Goal: Task Accomplishment & Management: Complete application form

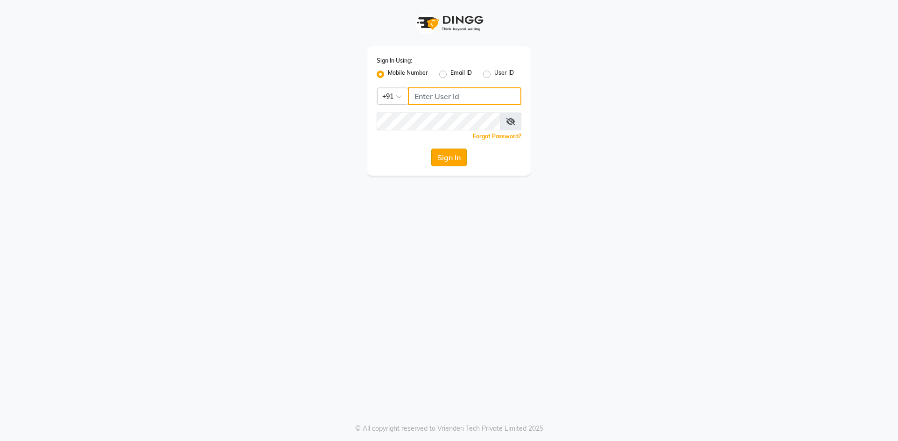
type input "9829268193"
click at [462, 158] on button "Sign In" at bounding box center [448, 157] width 35 height 18
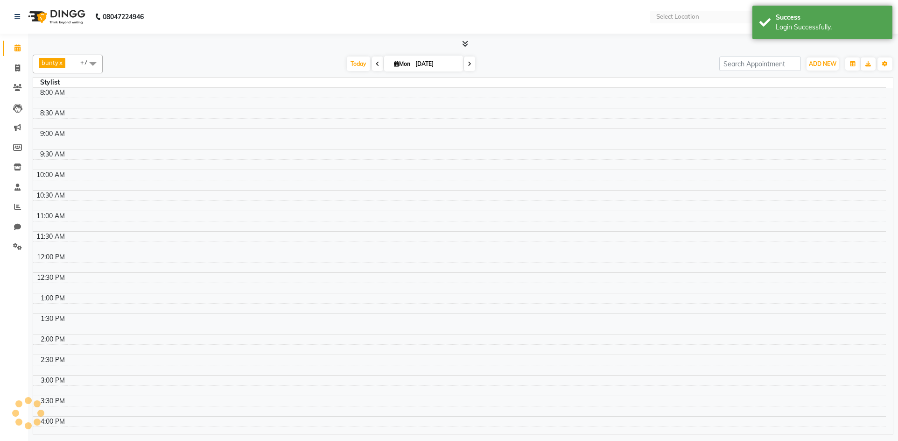
select select "en"
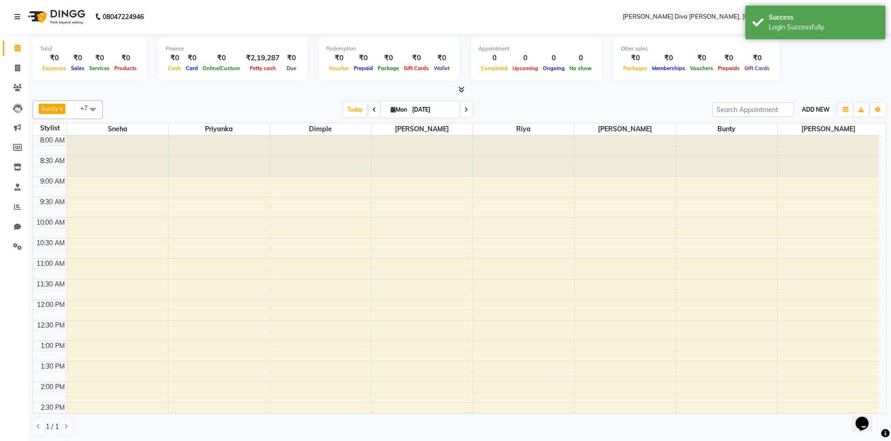
click at [813, 109] on span "ADD NEW" at bounding box center [816, 109] width 28 height 7
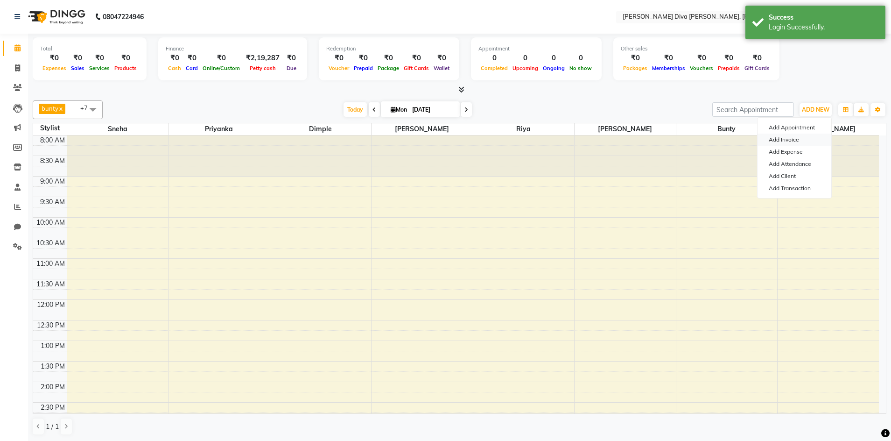
click at [799, 139] on link "Add Invoice" at bounding box center [795, 140] width 74 height 12
select select "service"
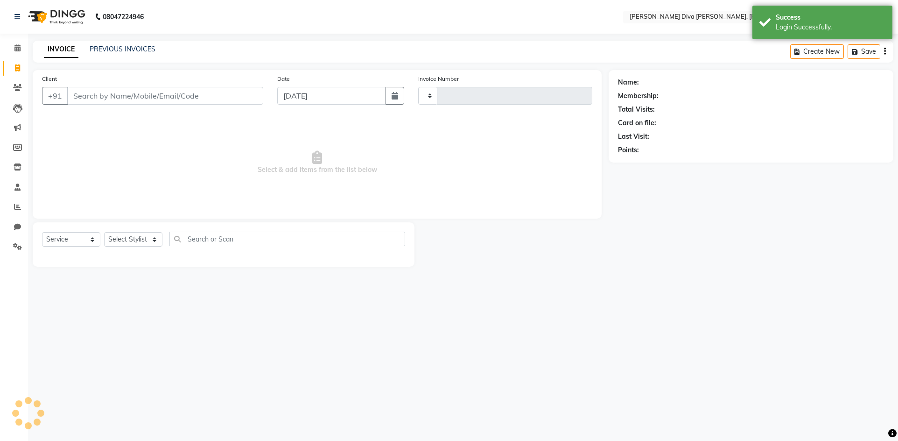
type input "0353"
select select "8165"
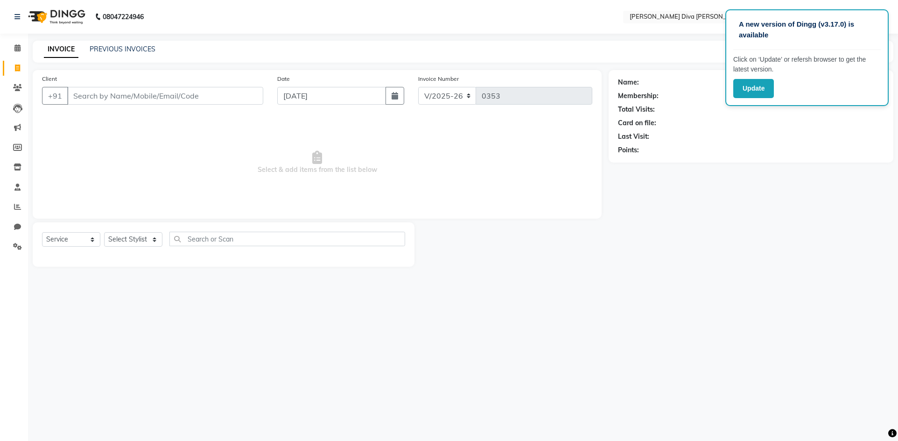
click at [768, 134] on div "Last Visit:" at bounding box center [751, 137] width 266 height 10
click at [875, 21] on div "A new version of Dingg (v3.17.0) is available" at bounding box center [808, 33] width 148 height 33
click at [137, 98] on input "Client" at bounding box center [165, 96] width 196 height 18
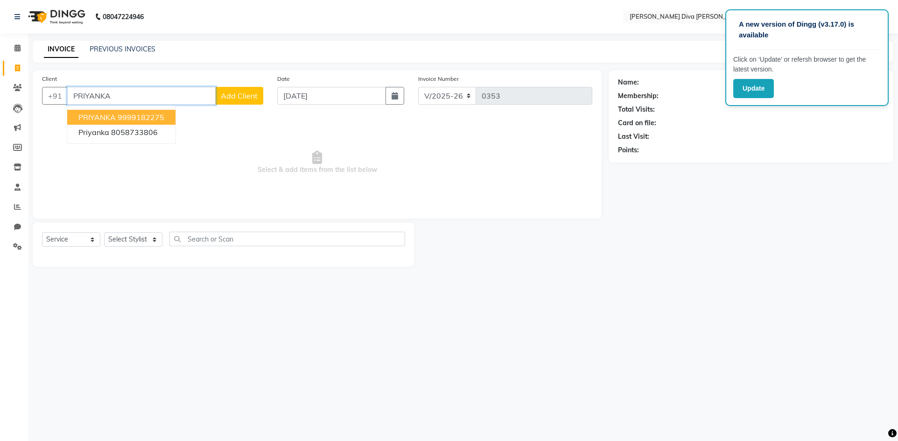
click at [123, 116] on ngb-highlight "9999182275" at bounding box center [141, 117] width 47 height 9
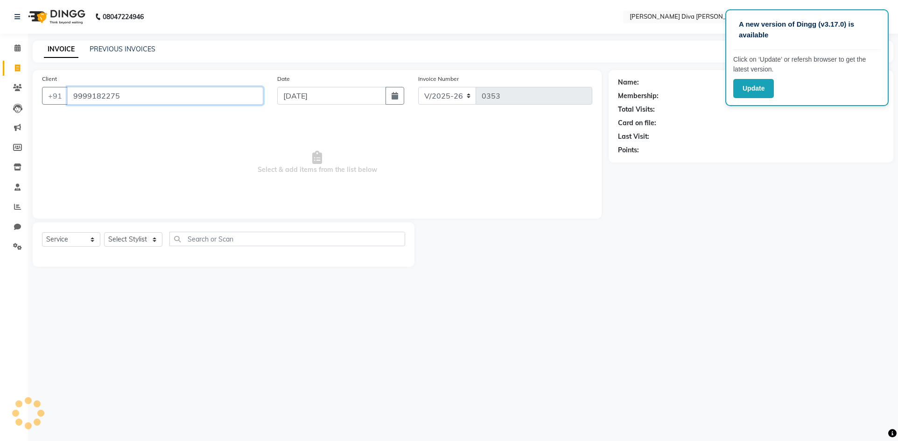
type input "9999182275"
click at [120, 242] on select "Select Stylist [PERSON_NAME] [PERSON_NAME] [PERSON_NAME] [PERSON_NAME] mam [MED…" at bounding box center [133, 239] width 58 height 14
select select "77277"
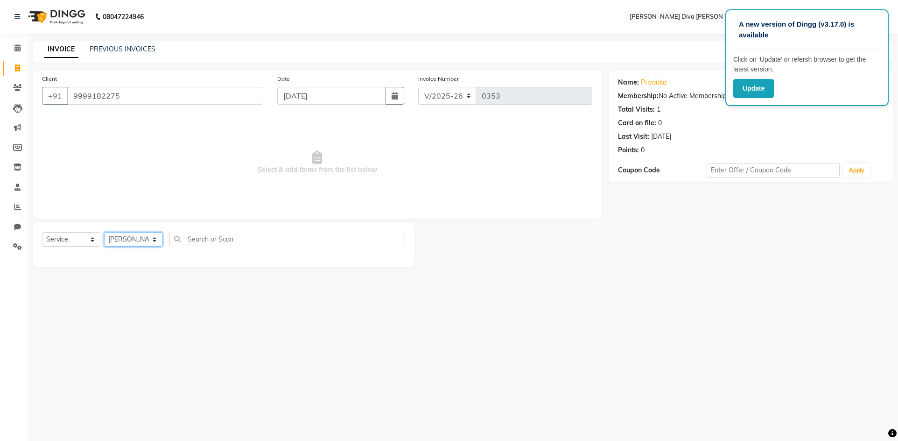
click at [104, 232] on select "Select Stylist [PERSON_NAME] [PERSON_NAME] [PERSON_NAME] [PERSON_NAME] mam [MED…" at bounding box center [133, 239] width 58 height 14
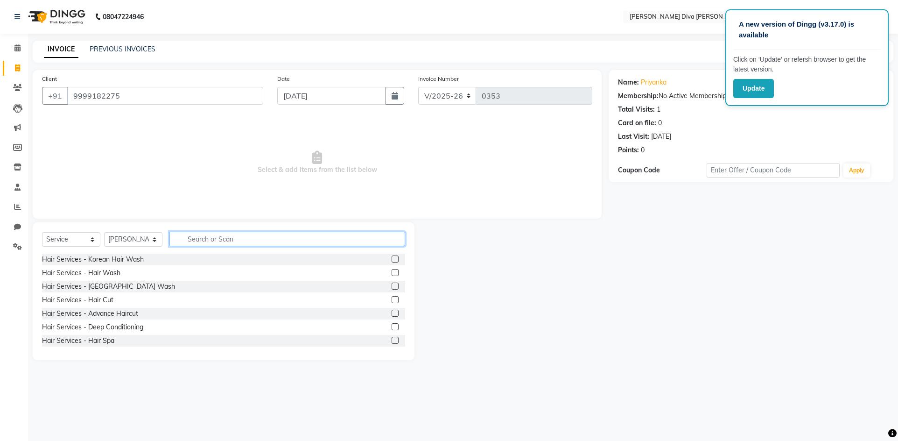
click at [213, 242] on input "text" at bounding box center [288, 239] width 236 height 14
type input "RICA"
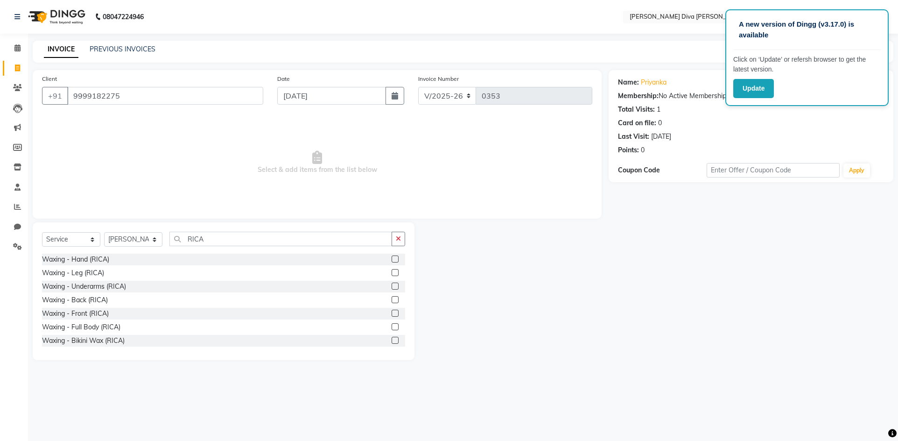
click at [392, 261] on label at bounding box center [395, 258] width 7 height 7
click at [392, 261] on input "checkbox" at bounding box center [395, 259] width 6 height 6
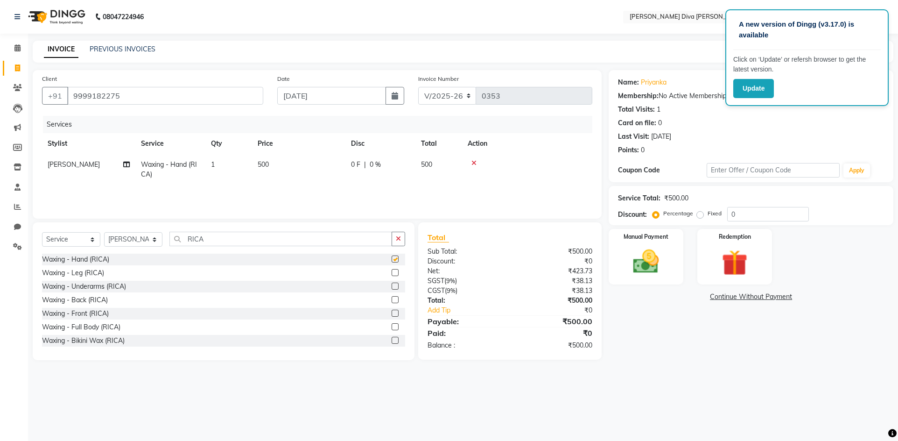
checkbox input "false"
click at [392, 272] on label at bounding box center [395, 272] width 7 height 7
click at [392, 272] on input "checkbox" at bounding box center [395, 273] width 6 height 6
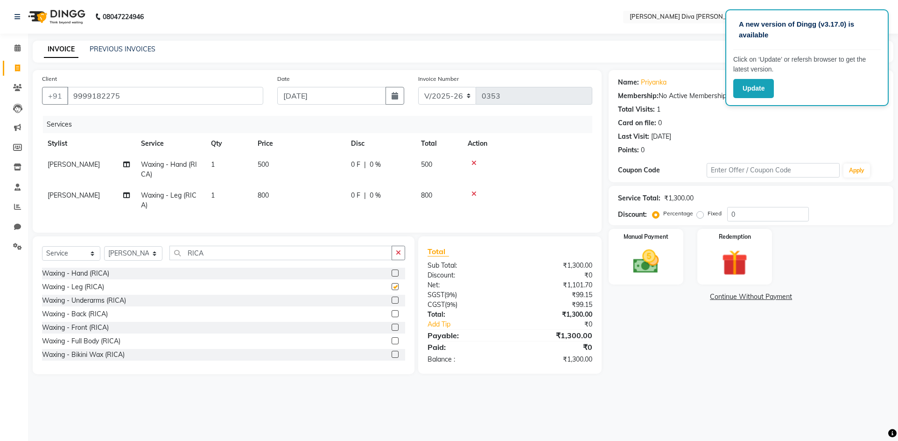
checkbox input "false"
click at [233, 258] on input "RICA" at bounding box center [281, 253] width 223 height 14
type input "R"
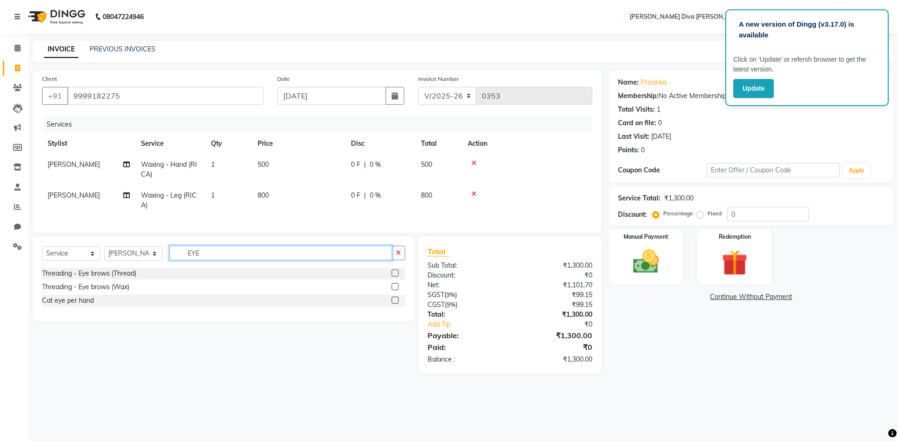
type input "EYE"
click at [396, 276] on label at bounding box center [395, 272] width 7 height 7
click at [396, 276] on input "checkbox" at bounding box center [395, 273] width 6 height 6
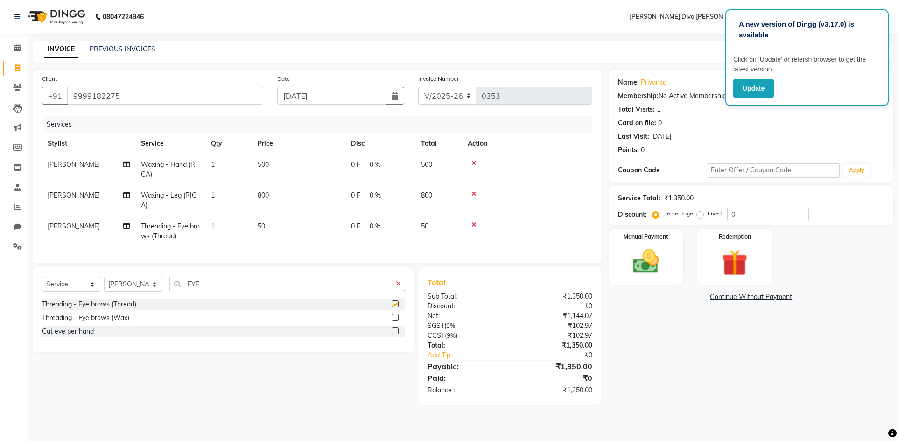
checkbox input "false"
click at [652, 247] on img at bounding box center [647, 261] width 44 height 31
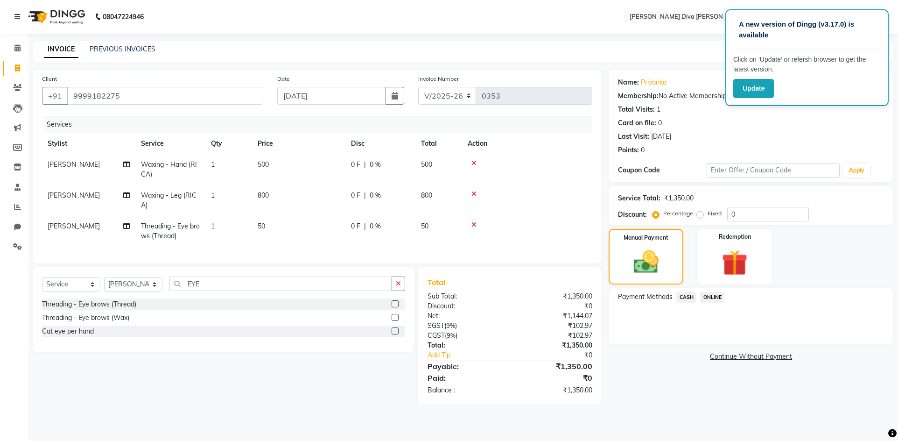
click at [714, 297] on span "ONLINE" at bounding box center [712, 297] width 24 height 11
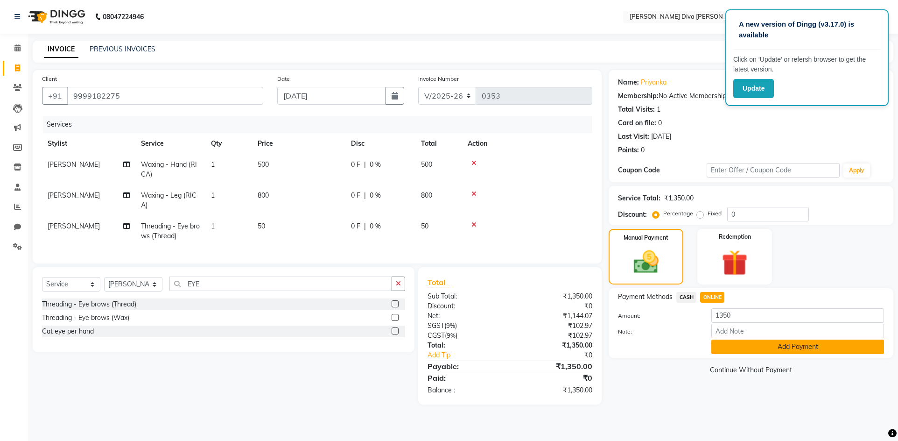
click at [732, 346] on button "Add Payment" at bounding box center [798, 346] width 173 height 14
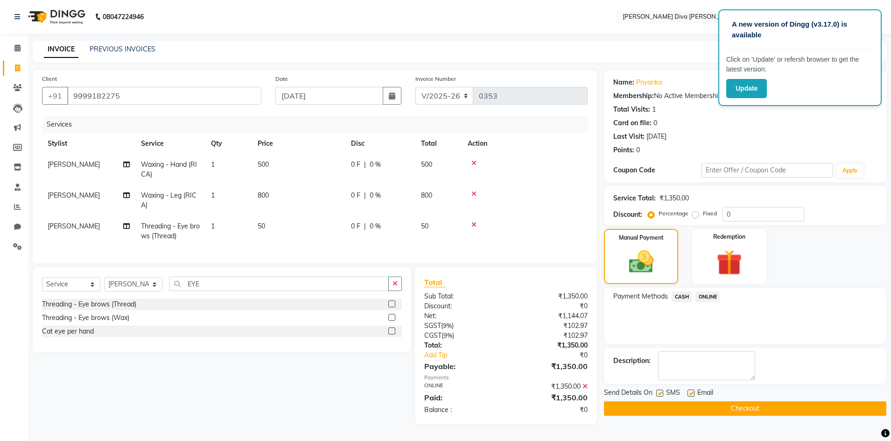
click at [700, 295] on span "ONLINE" at bounding box center [708, 296] width 24 height 11
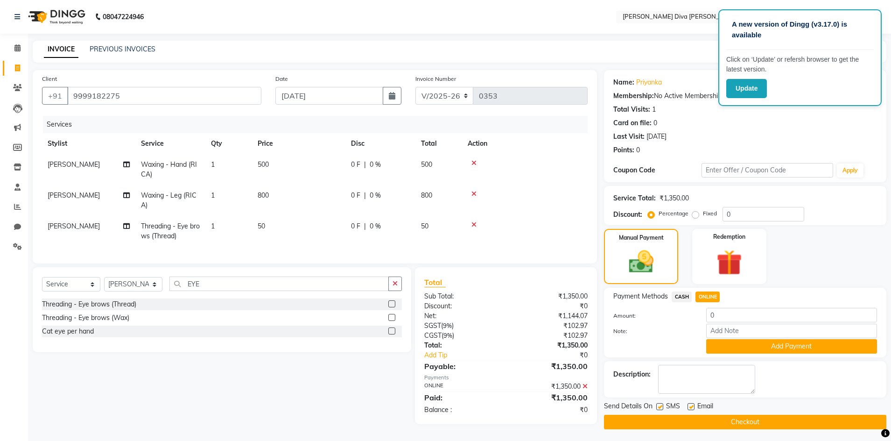
click at [828, 372] on div "Description:" at bounding box center [746, 379] width 264 height 29
click at [714, 409] on div "Send Details On SMS Email Checkout" at bounding box center [745, 415] width 283 height 28
click at [694, 437] on main "INVOICE PREVIOUS INVOICES Create New Save Client [PHONE_NUMBER] Date [DATE] Inv…" at bounding box center [459, 242] width 863 height 403
click at [704, 422] on button "Checkout" at bounding box center [745, 422] width 283 height 14
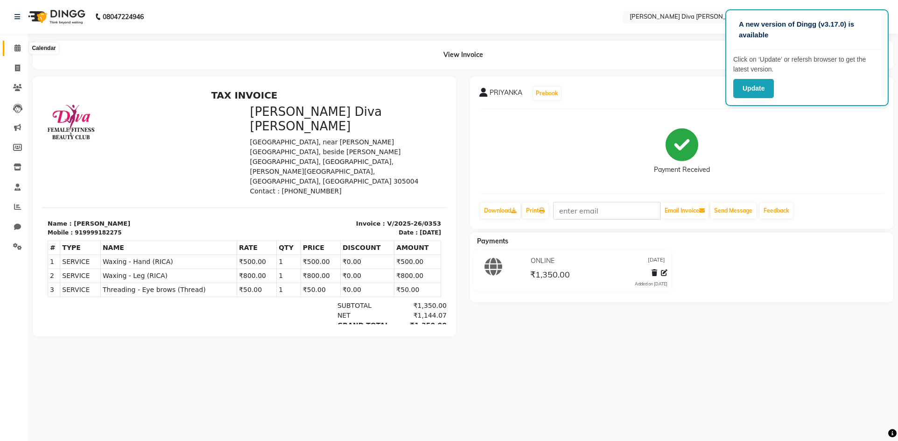
click at [18, 47] on icon at bounding box center [17, 47] width 6 height 7
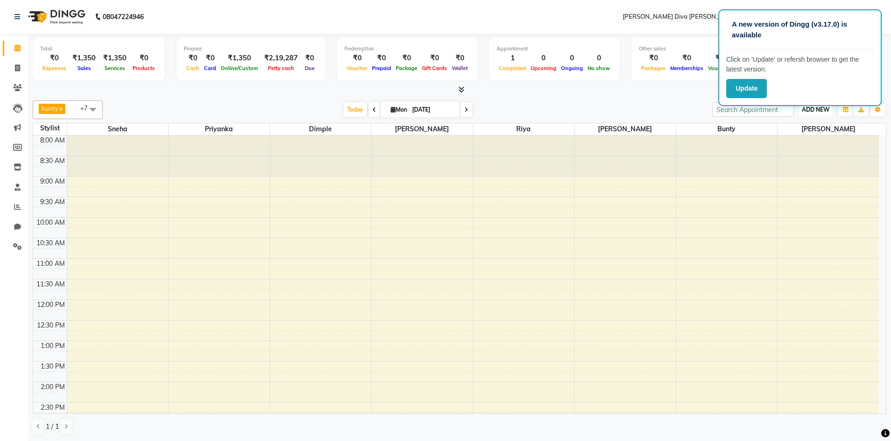
click at [820, 113] on span "ADD NEW" at bounding box center [816, 109] width 28 height 7
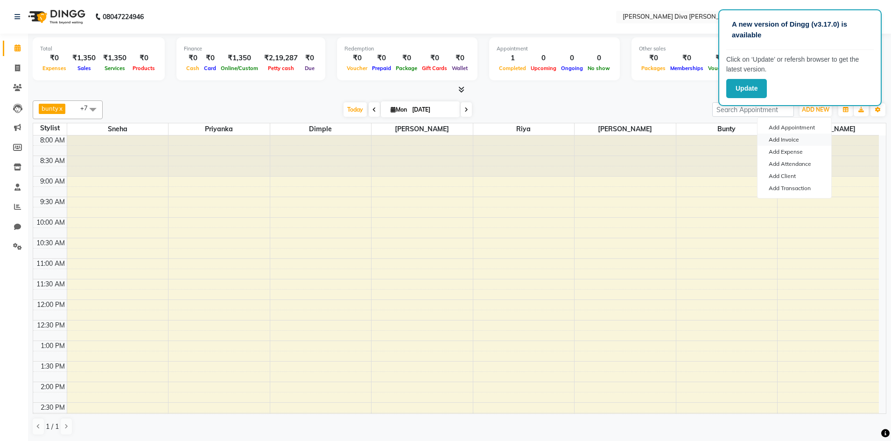
click at [798, 138] on link "Add Invoice" at bounding box center [795, 140] width 74 height 12
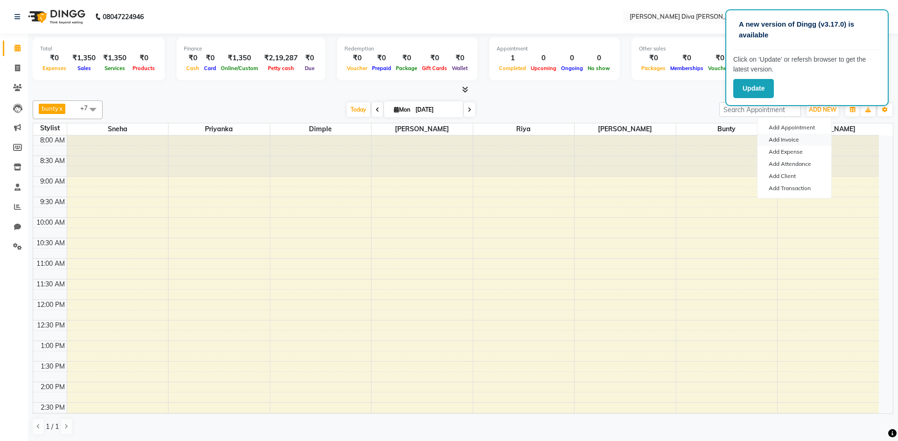
select select "service"
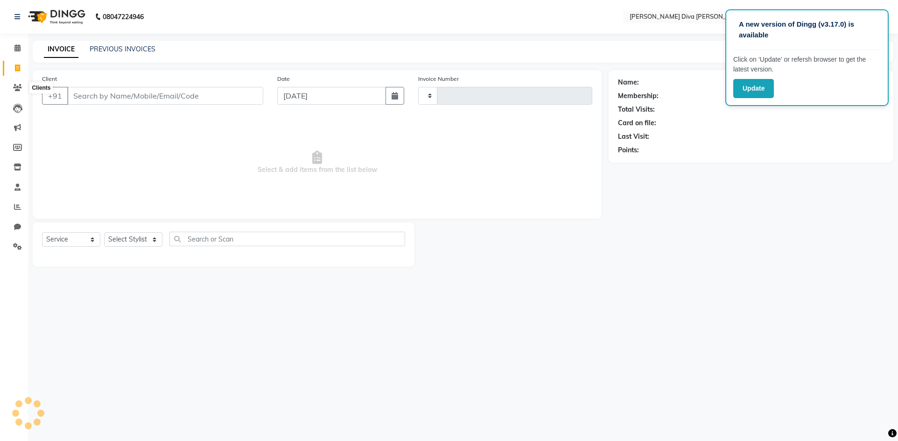
type input "0354"
select select "8165"
click at [110, 93] on input "Client" at bounding box center [165, 96] width 196 height 18
click at [170, 92] on input "Client" at bounding box center [165, 96] width 196 height 18
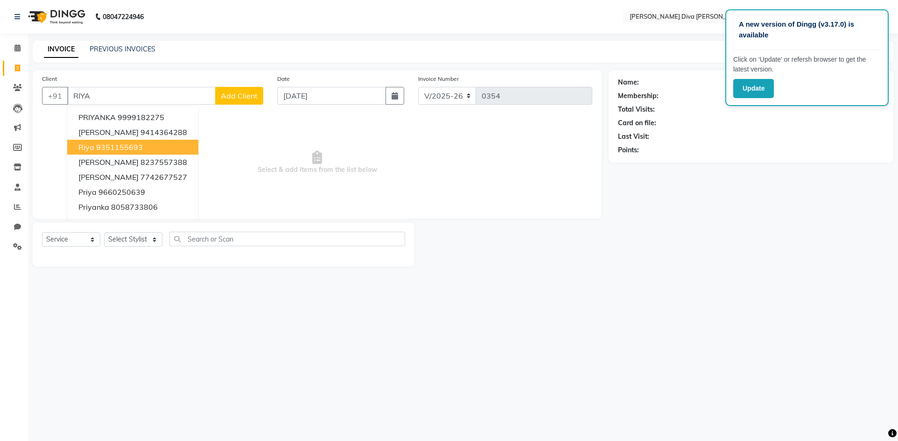
click at [139, 147] on ngb-highlight "9351155693" at bounding box center [119, 146] width 47 height 9
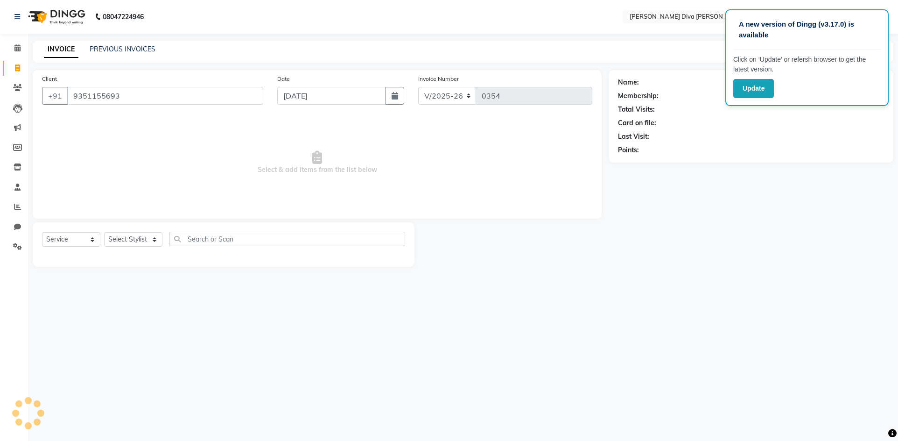
type input "9351155693"
click at [126, 242] on select "Select Stylist [PERSON_NAME] [PERSON_NAME] [PERSON_NAME] [PERSON_NAME] mam [MED…" at bounding box center [133, 239] width 58 height 14
select select "85201"
click at [104, 232] on select "Select Stylist [PERSON_NAME] [PERSON_NAME] [PERSON_NAME] [PERSON_NAME] mam [MED…" at bounding box center [133, 239] width 58 height 14
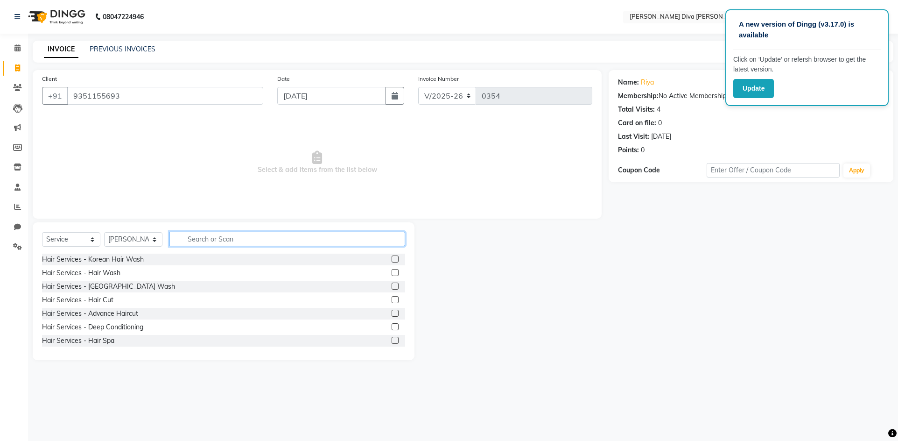
click at [217, 239] on input "text" at bounding box center [288, 239] width 236 height 14
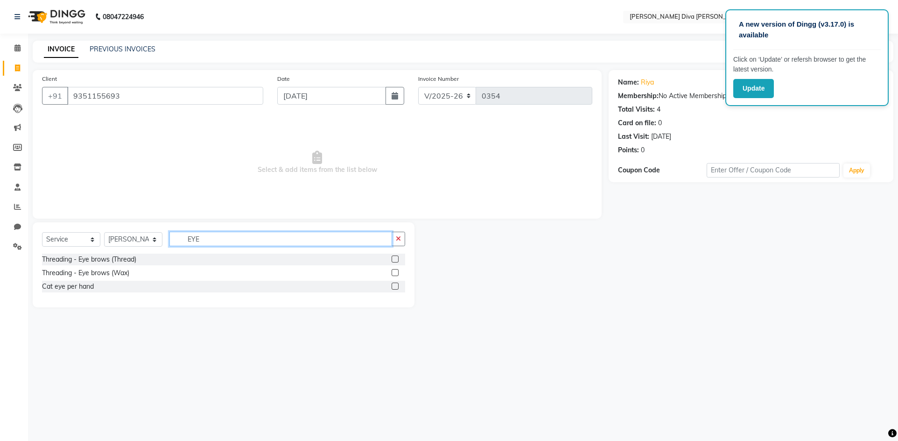
type input "EYE"
click at [393, 258] on label at bounding box center [395, 258] width 7 height 7
click at [393, 258] on input "checkbox" at bounding box center [395, 259] width 6 height 6
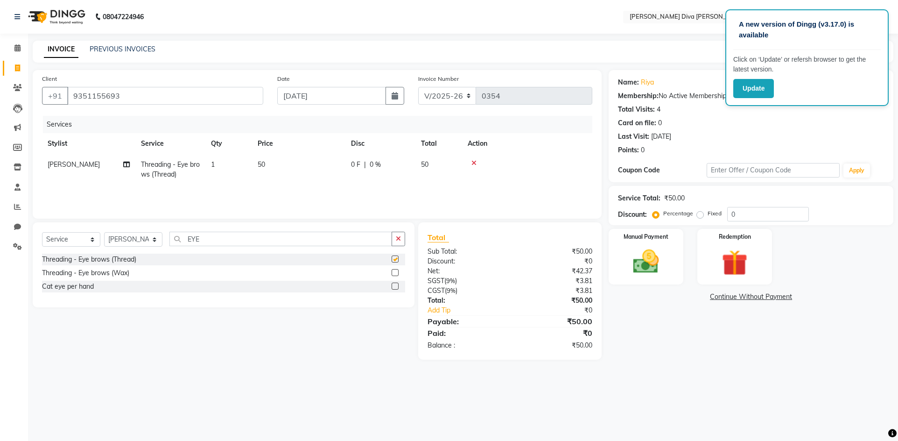
checkbox input "false"
click at [630, 251] on img at bounding box center [647, 261] width 44 height 31
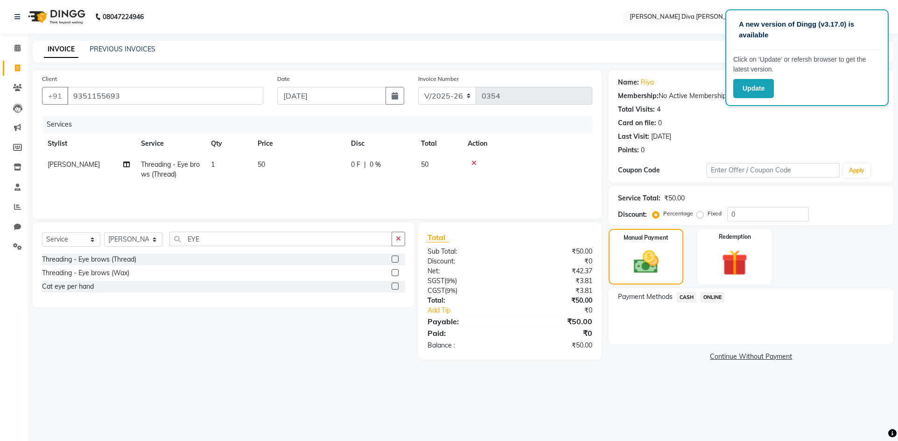
click at [689, 298] on span "CASH" at bounding box center [687, 297] width 20 height 11
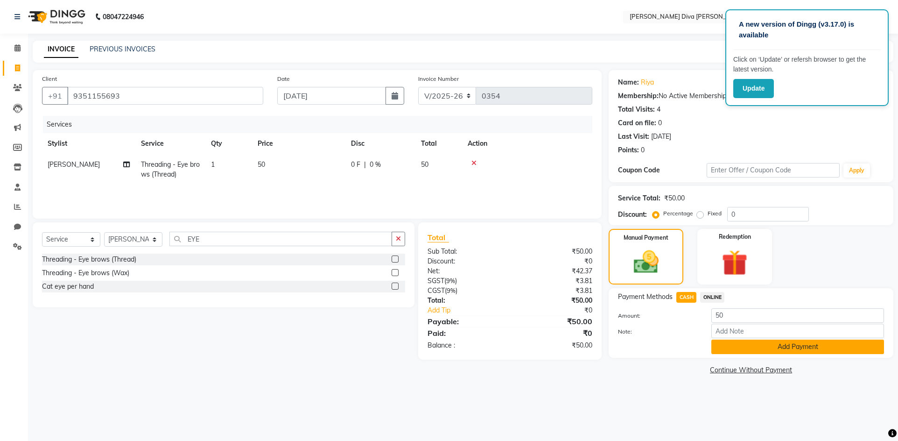
click at [777, 351] on button "Add Payment" at bounding box center [798, 346] width 173 height 14
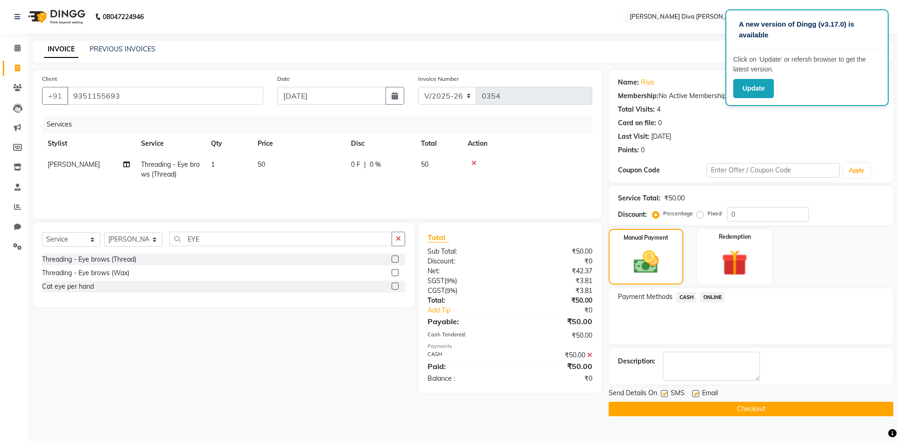
click at [722, 409] on button "Checkout" at bounding box center [751, 409] width 285 height 14
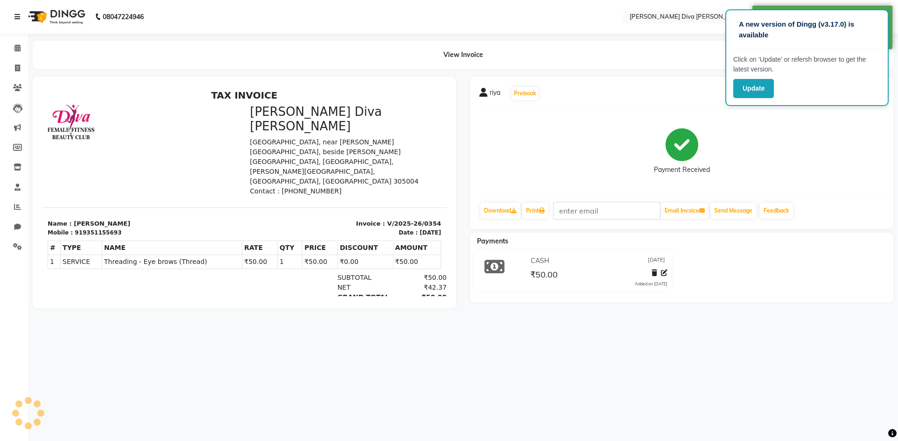
click at [18, 18] on icon at bounding box center [17, 17] width 6 height 7
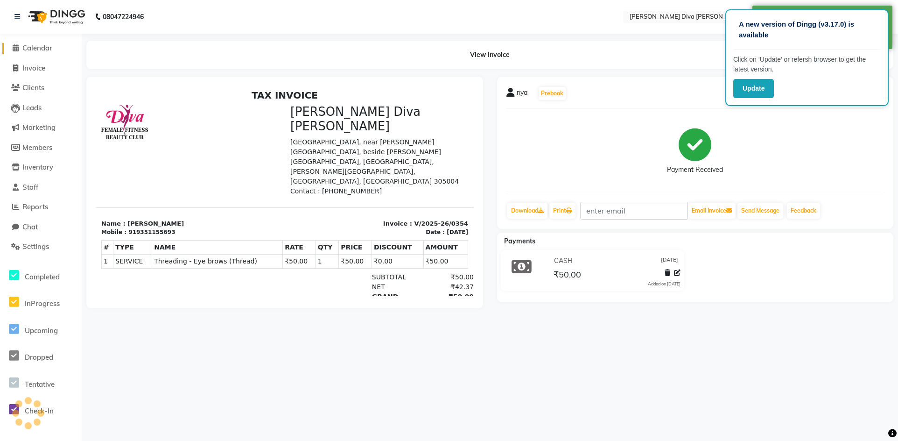
click at [23, 49] on span "Calendar" at bounding box center [37, 47] width 30 height 9
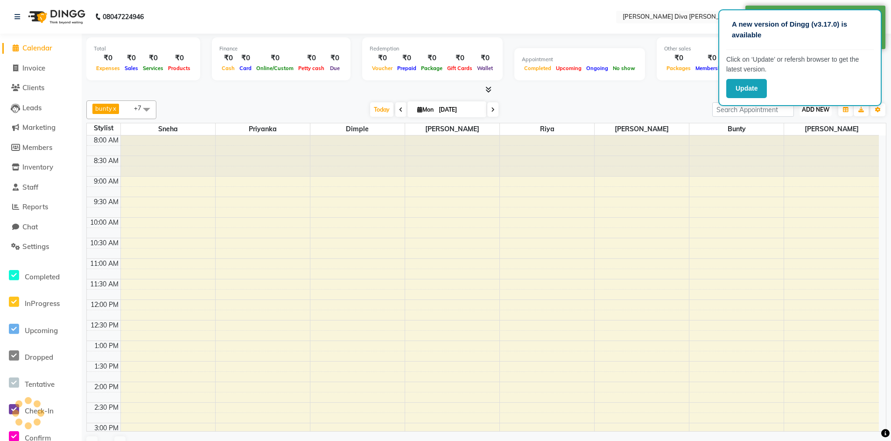
click at [820, 113] on span "ADD NEW" at bounding box center [816, 109] width 28 height 7
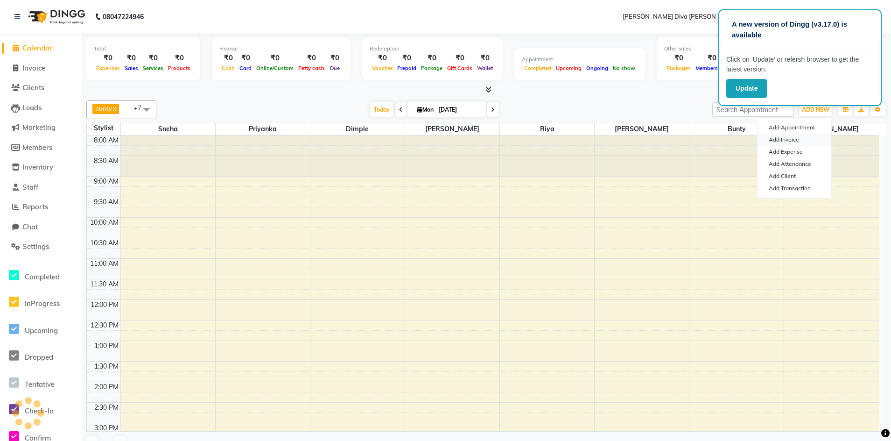
click at [793, 141] on link "Add Invoice" at bounding box center [795, 140] width 74 height 12
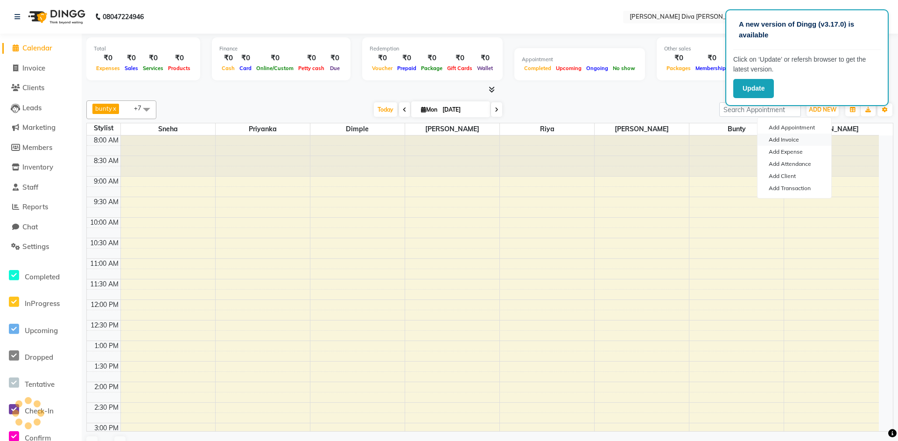
select select "service"
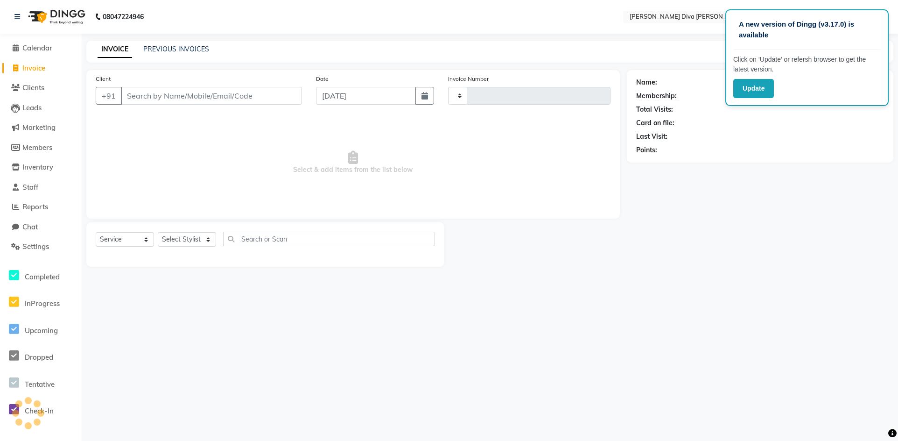
type input "0355"
select select "8165"
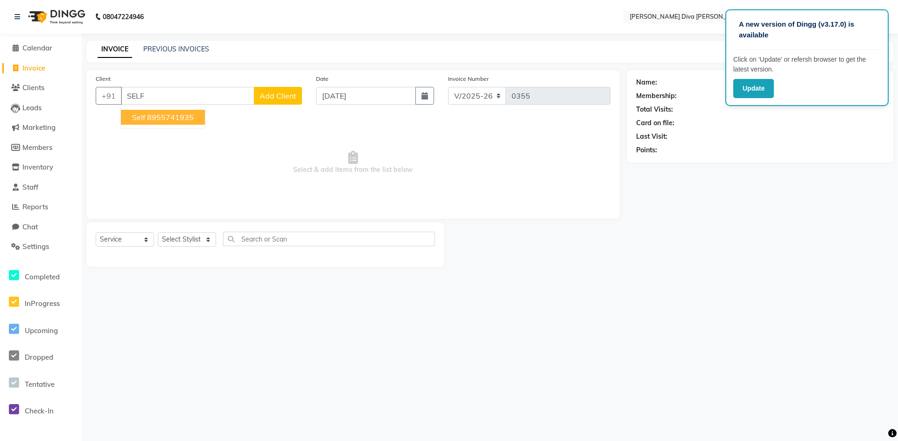
click at [184, 115] on ngb-highlight "8955741935" at bounding box center [170, 117] width 47 height 9
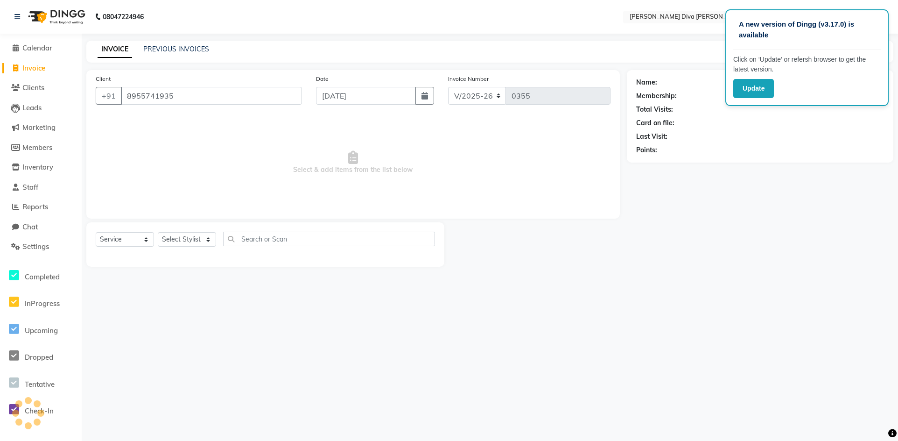
type input "8955741935"
click at [179, 241] on select "Select Stylist [PERSON_NAME] [PERSON_NAME] [PERSON_NAME] [PERSON_NAME] mam [MED…" at bounding box center [187, 239] width 58 height 14
select select "88107"
click at [158, 232] on select "Select Stylist [PERSON_NAME] [PERSON_NAME] [PERSON_NAME] [PERSON_NAME] mam [MED…" at bounding box center [187, 239] width 58 height 14
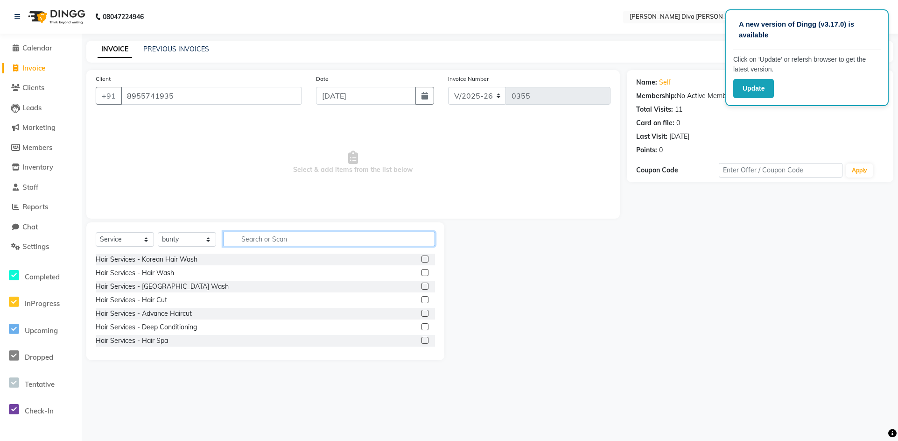
click at [261, 238] on input "text" at bounding box center [329, 239] width 212 height 14
click at [422, 340] on label at bounding box center [425, 340] width 7 height 7
click at [422, 340] on input "checkbox" at bounding box center [425, 341] width 6 height 6
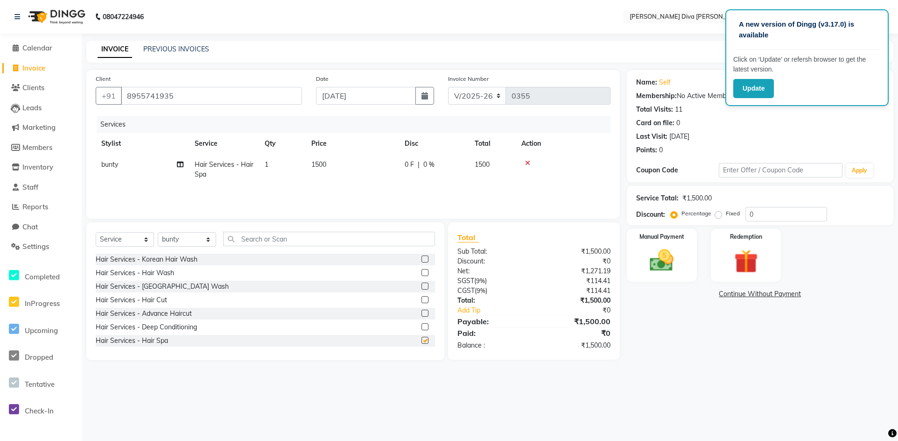
checkbox input "false"
click at [199, 238] on select "Select Stylist [PERSON_NAME] [PERSON_NAME] [PERSON_NAME] [PERSON_NAME] mam [MED…" at bounding box center [187, 239] width 58 height 14
select select "85201"
click at [158, 232] on select "Select Stylist [PERSON_NAME] [PERSON_NAME] [PERSON_NAME] [PERSON_NAME] mam [MED…" at bounding box center [187, 239] width 58 height 14
click at [250, 243] on input "text" at bounding box center [329, 239] width 212 height 14
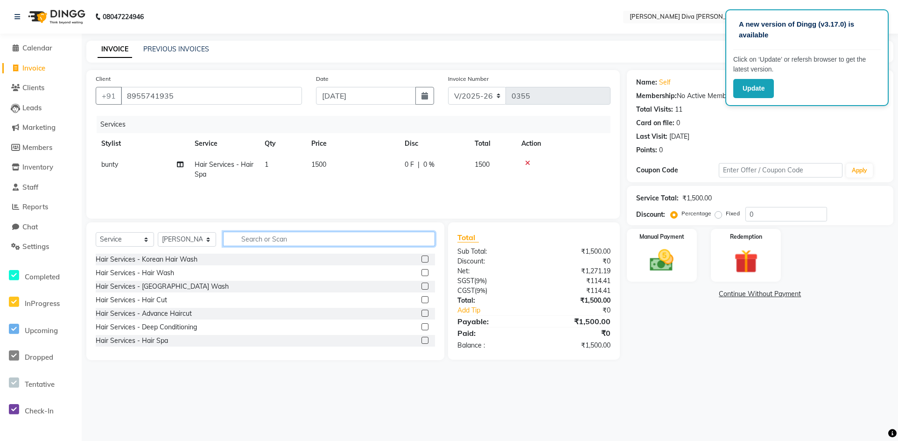
click at [254, 237] on input "text" at bounding box center [329, 239] width 212 height 14
type input "CLEAN"
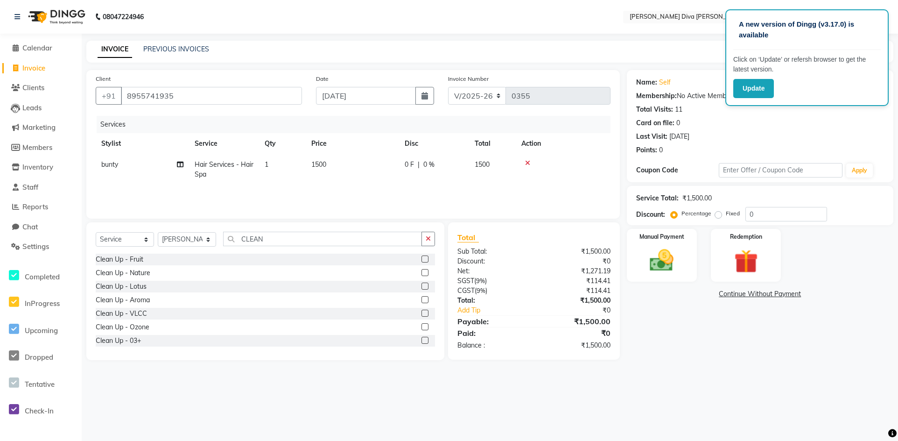
click at [422, 327] on label at bounding box center [425, 326] width 7 height 7
click at [422, 327] on input "checkbox" at bounding box center [425, 327] width 6 height 6
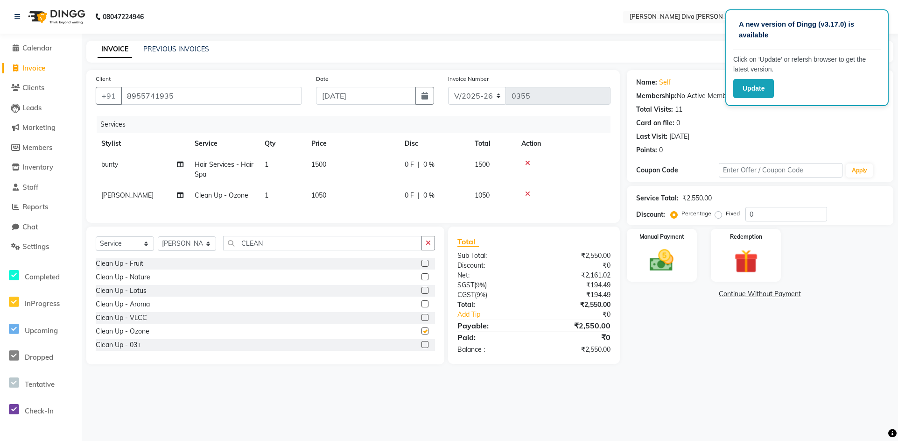
checkbox input "false"
click at [408, 163] on span "0 F" at bounding box center [409, 165] width 9 height 10
select select "88107"
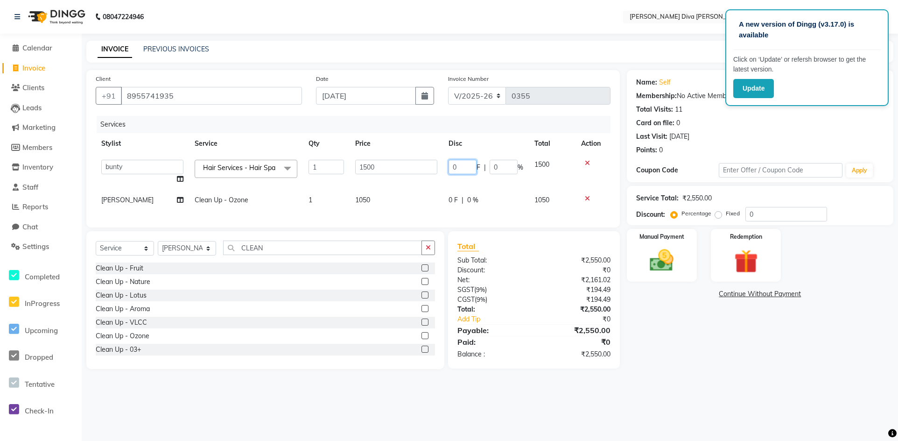
click at [466, 168] on input "0" at bounding box center [463, 167] width 28 height 14
type input "1450"
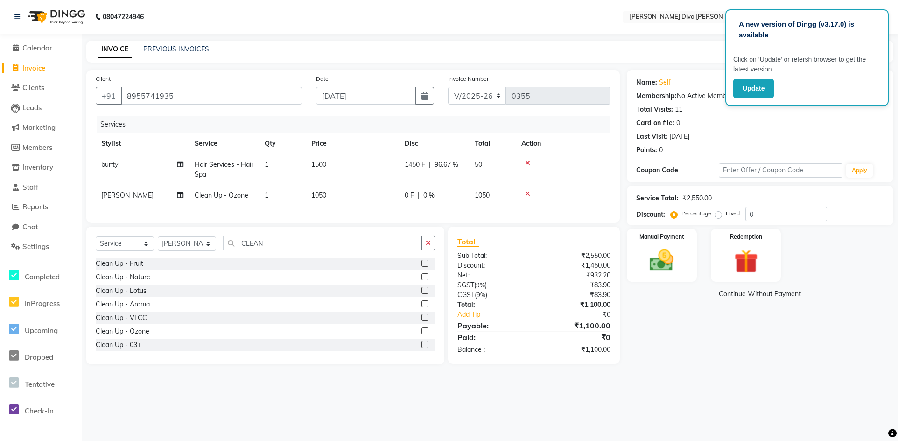
click at [458, 200] on div "0 F | 0 %" at bounding box center [434, 196] width 59 height 10
select select "85201"
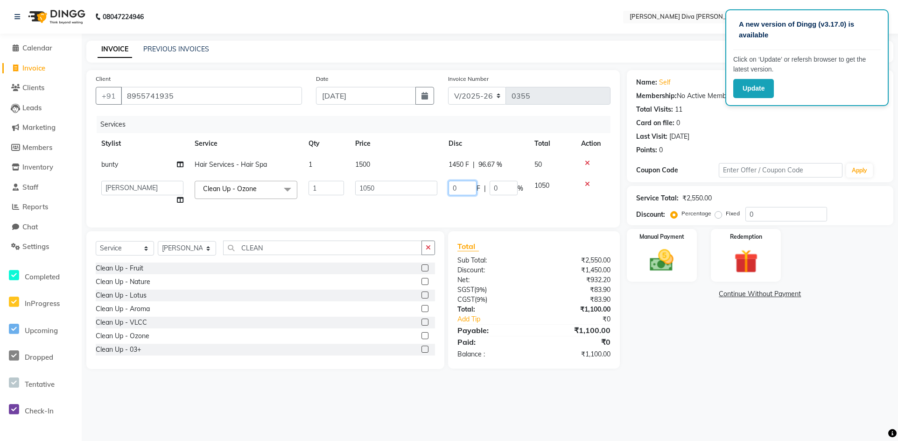
click at [464, 187] on input "0" at bounding box center [463, 188] width 28 height 14
type input "1000"
drag, startPoint x: 523, startPoint y: 204, endPoint x: 519, endPoint y: 211, distance: 8.2
click at [521, 209] on div "Services Stylist Service Qty Price Disc Total Action bunty Hair Services - Hair…" at bounding box center [353, 167] width 515 height 102
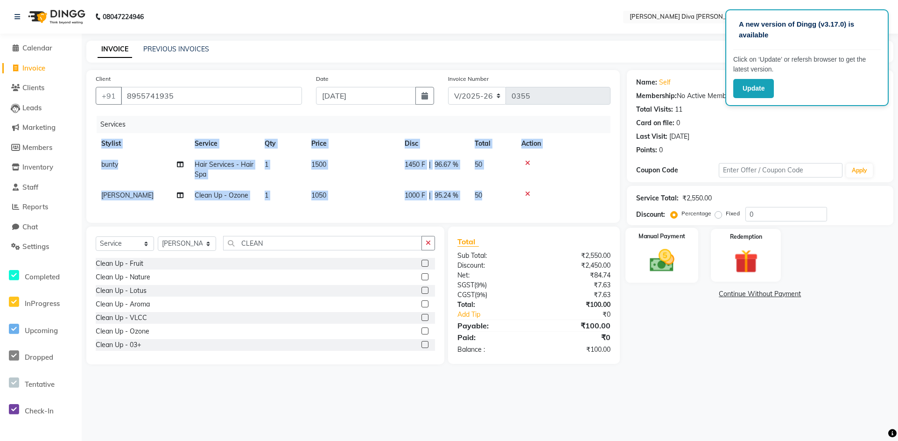
click at [667, 252] on img at bounding box center [662, 260] width 40 height 28
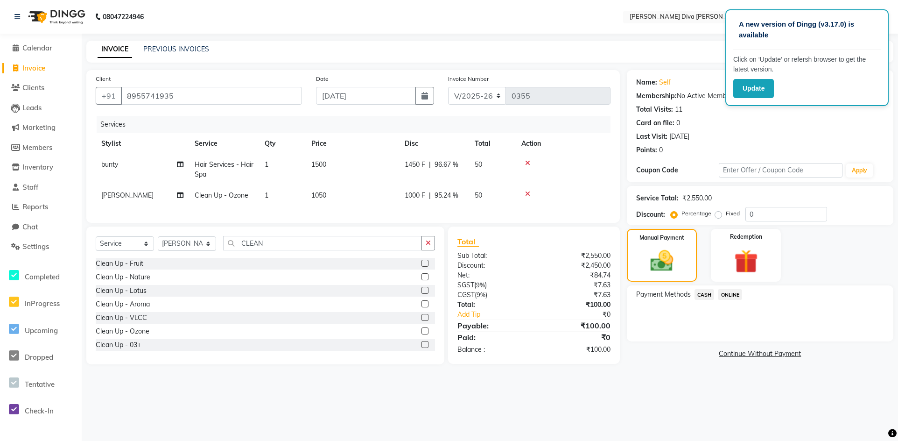
click at [735, 293] on span "ONLINE" at bounding box center [730, 294] width 24 height 11
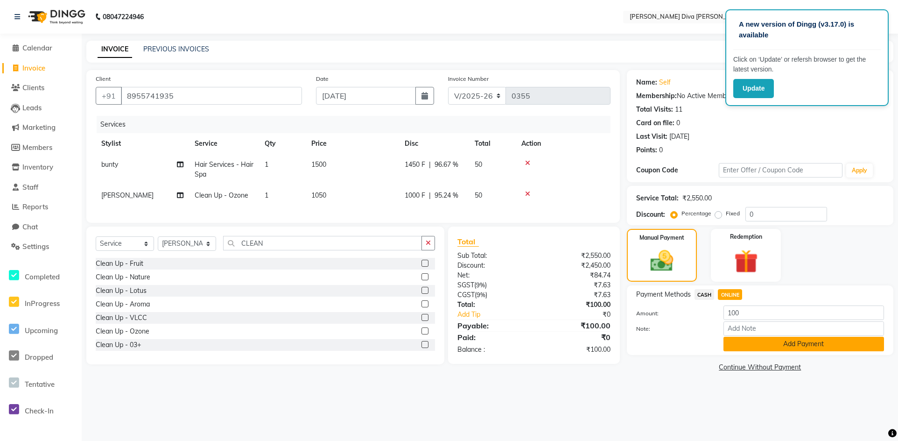
click at [771, 347] on button "Add Payment" at bounding box center [804, 344] width 161 height 14
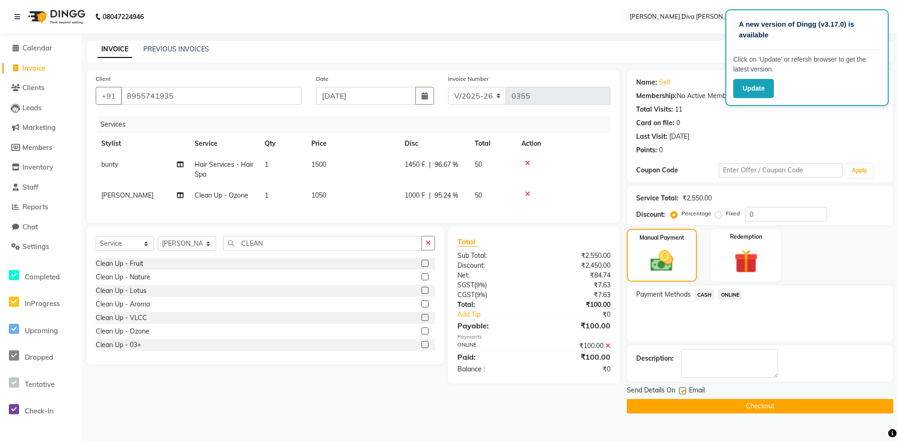
click at [781, 408] on button "Checkout" at bounding box center [760, 406] width 267 height 14
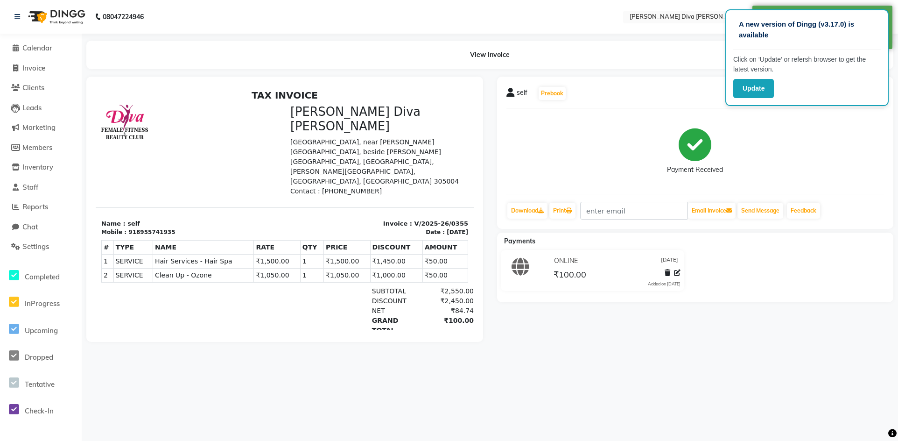
click at [783, 386] on div "A new version of Dingg (v3.17.0) is available Click on ‘Update’ or refersh brow…" at bounding box center [449, 220] width 898 height 441
click at [748, 89] on button "Update" at bounding box center [754, 88] width 41 height 19
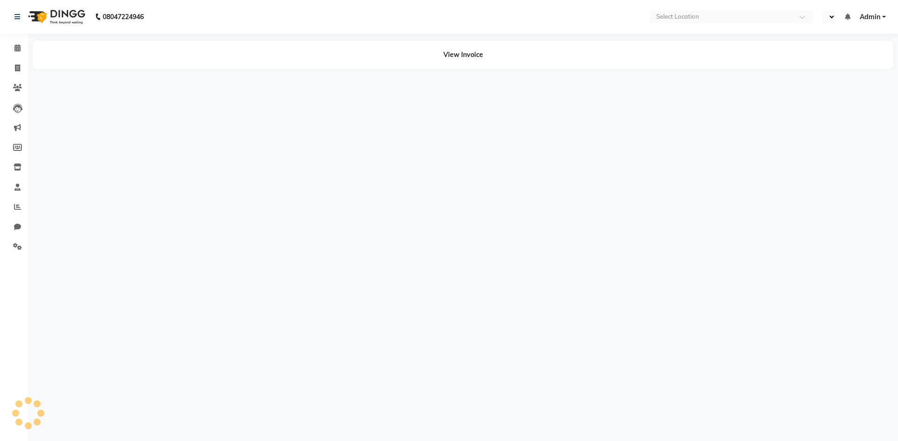
select select "en"
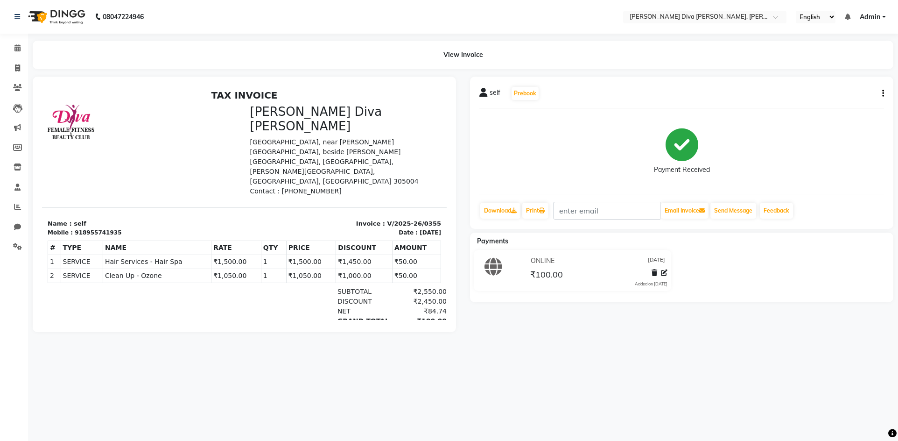
click at [637, 341] on main "View Invoice self Prebook Payment Received Download Print Email Invoice Send Me…" at bounding box center [463, 193] width 870 height 305
click at [14, 50] on icon at bounding box center [17, 47] width 6 height 7
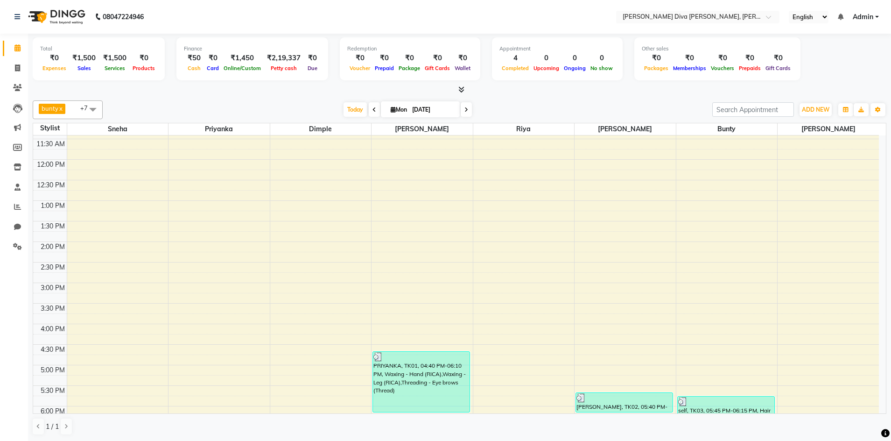
scroll to position [256, 0]
